Goal: Find specific page/section

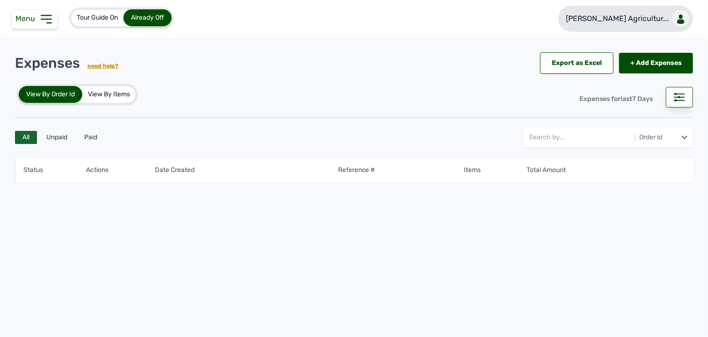
click at [613, 15] on p "[PERSON_NAME] Agricultur..." at bounding box center [617, 18] width 103 height 11
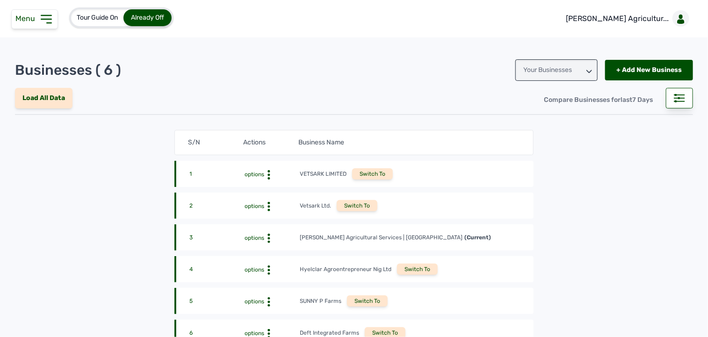
click at [48, 21] on icon at bounding box center [46, 19] width 15 height 15
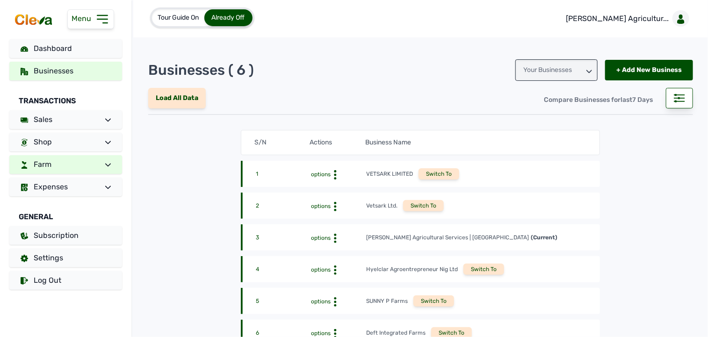
click at [102, 167] on span at bounding box center [104, 164] width 13 height 11
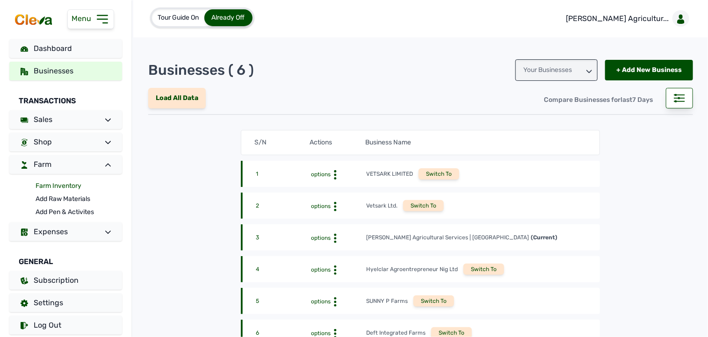
click at [73, 185] on link "Farm Inventory" at bounding box center [79, 186] width 87 height 13
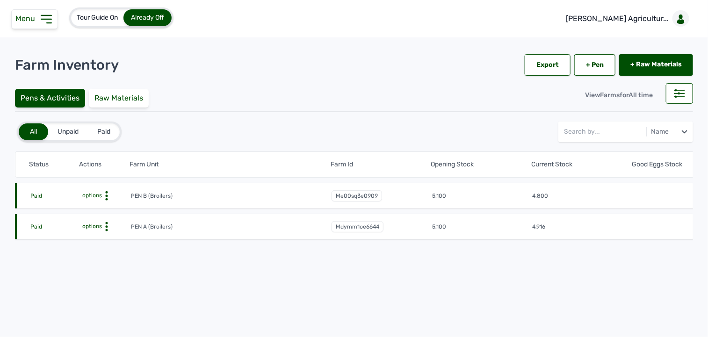
click at [108, 196] on icon at bounding box center [106, 195] width 9 height 9
click at [105, 211] on div "Farm Activities" at bounding box center [96, 210] width 66 height 11
